Goal: Navigation & Orientation: Go to known website

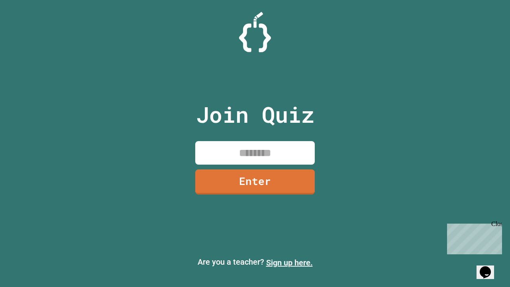
click at [289, 262] on link "Sign up here." at bounding box center [289, 263] width 47 height 10
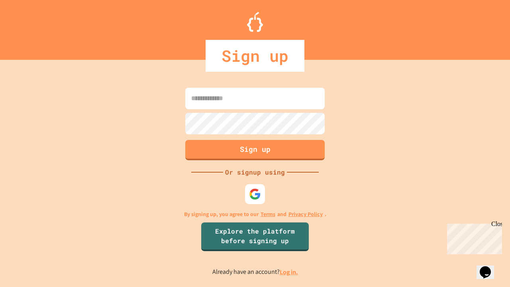
click at [289, 272] on link "Log in." at bounding box center [289, 272] width 18 height 8
